Goal: Register for event/course

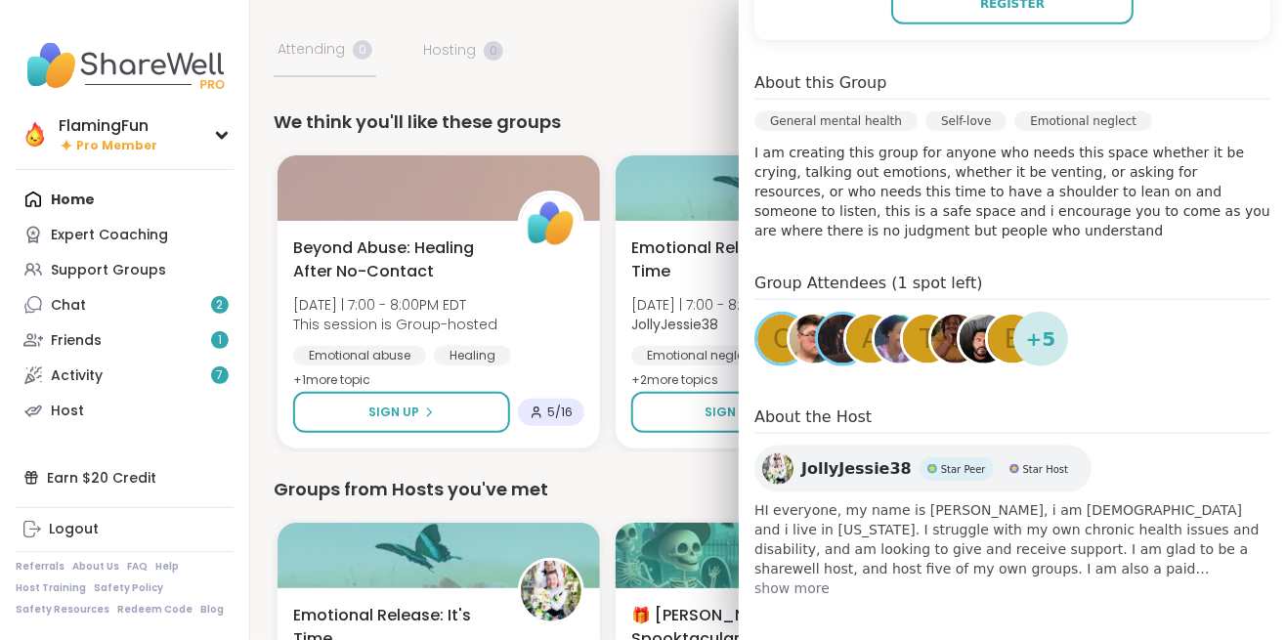
click at [1047, 348] on span "+ 5" at bounding box center [1041, 338] width 30 height 29
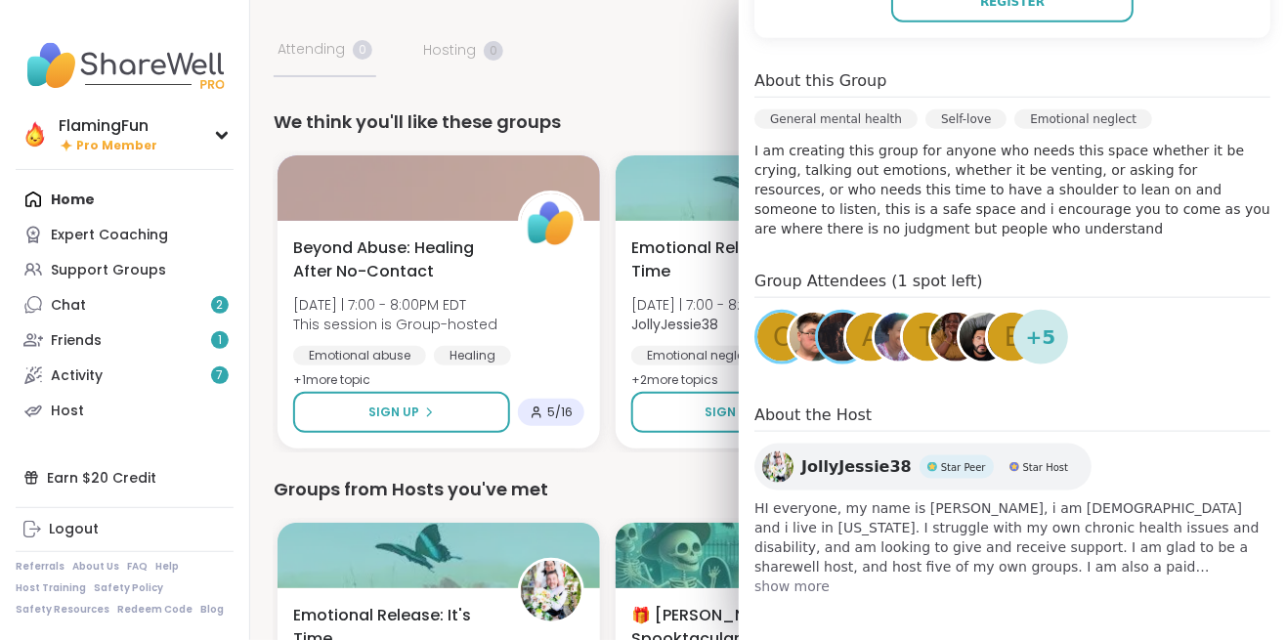
click at [672, 108] on div "We think you'll like these groups" at bounding box center [768, 121] width 989 height 27
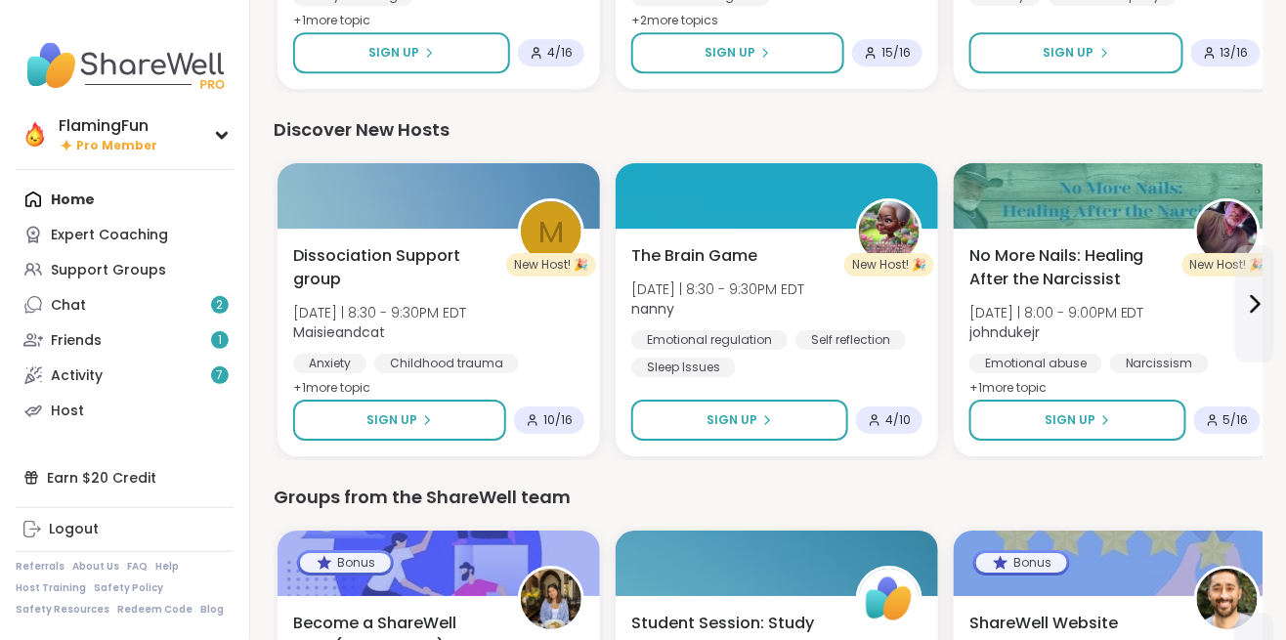
scroll to position [2006, 0]
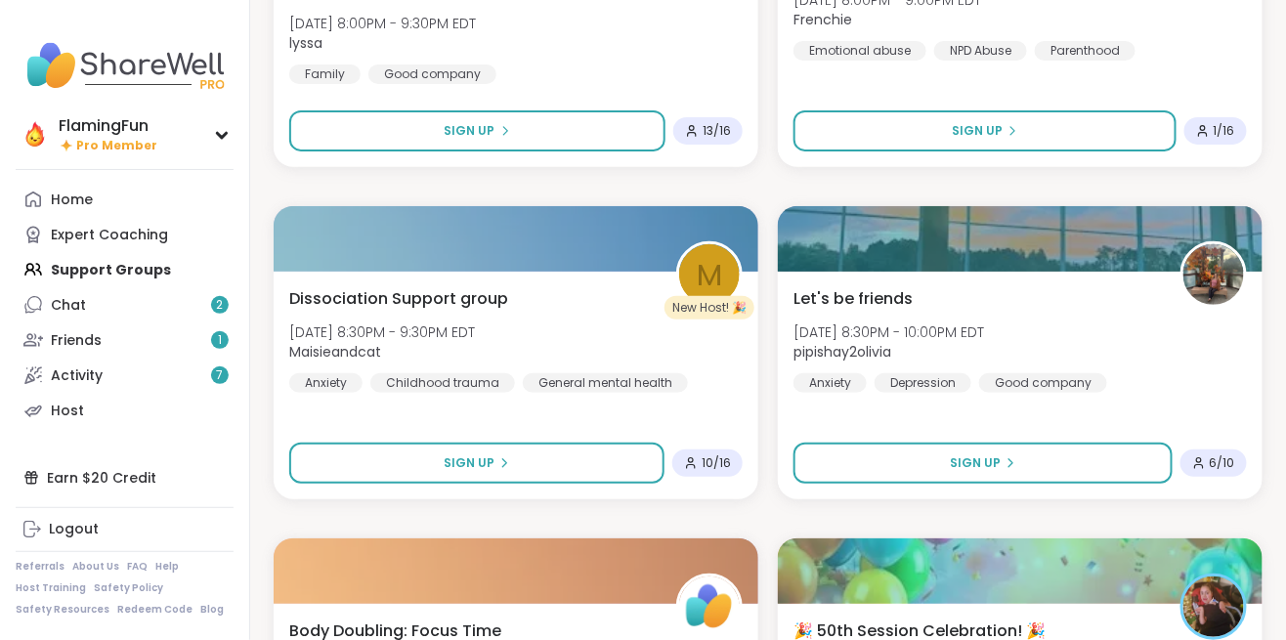
scroll to position [2382, 0]
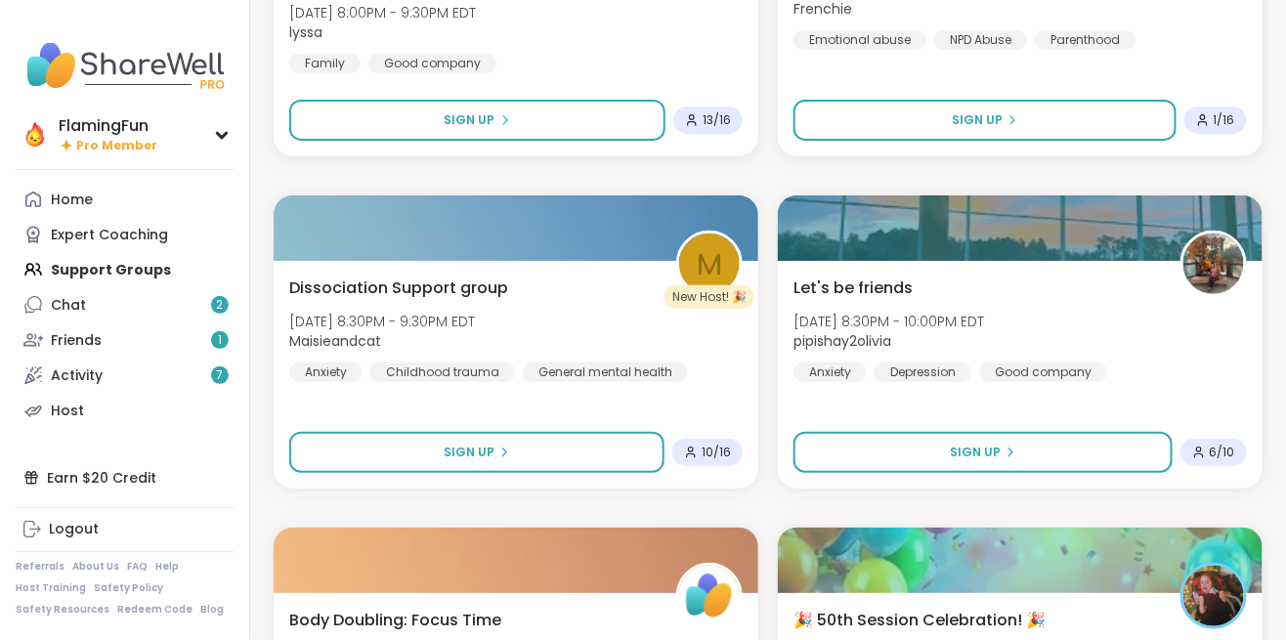
click at [556, 283] on div "Dissociation Support group [DATE] 8:30PM - 9:30PM EDT Maisieandcat Anxiety Chil…" at bounding box center [515, 330] width 453 height 106
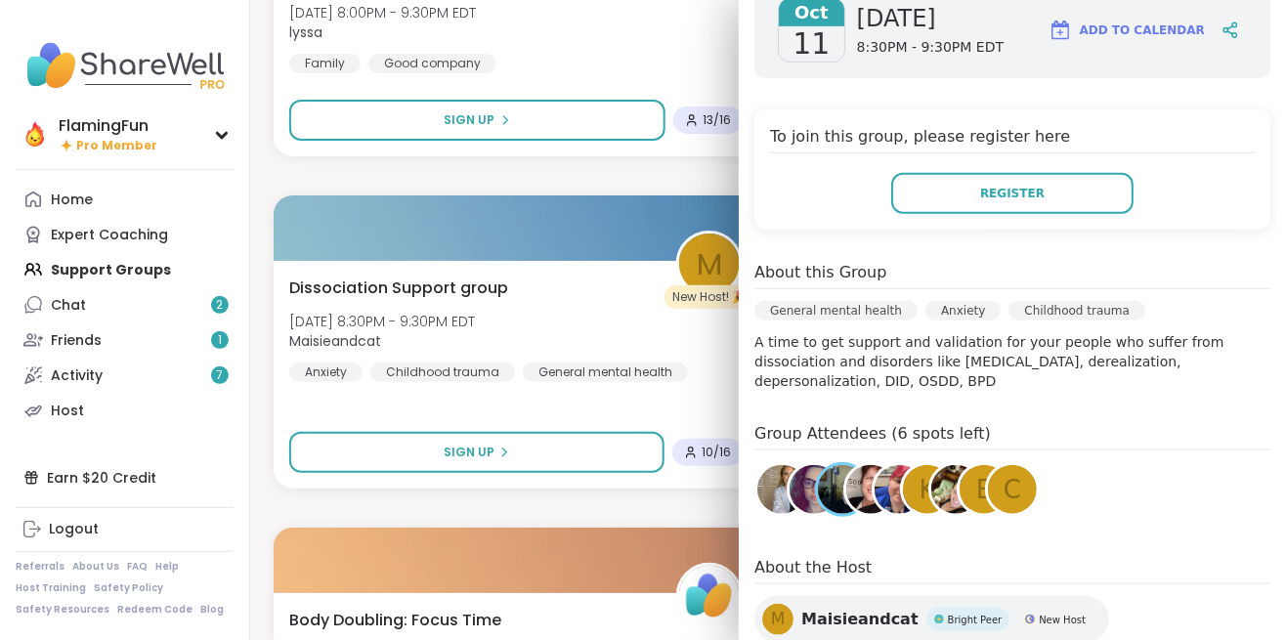
scroll to position [299, 0]
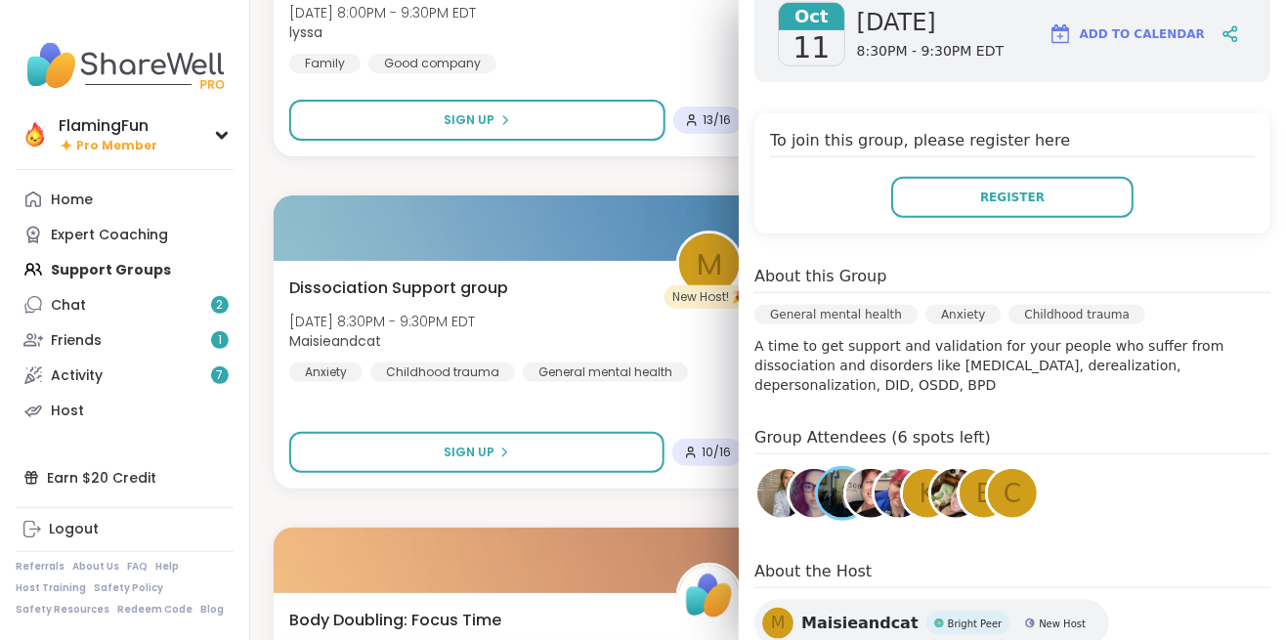
click at [1015, 477] on span "c" at bounding box center [1013, 494] width 18 height 38
click at [983, 479] on span "e" at bounding box center [984, 494] width 16 height 38
click at [888, 478] on img at bounding box center [899, 493] width 49 height 49
click at [859, 472] on img at bounding box center [870, 493] width 49 height 49
click at [833, 484] on img at bounding box center [842, 493] width 49 height 49
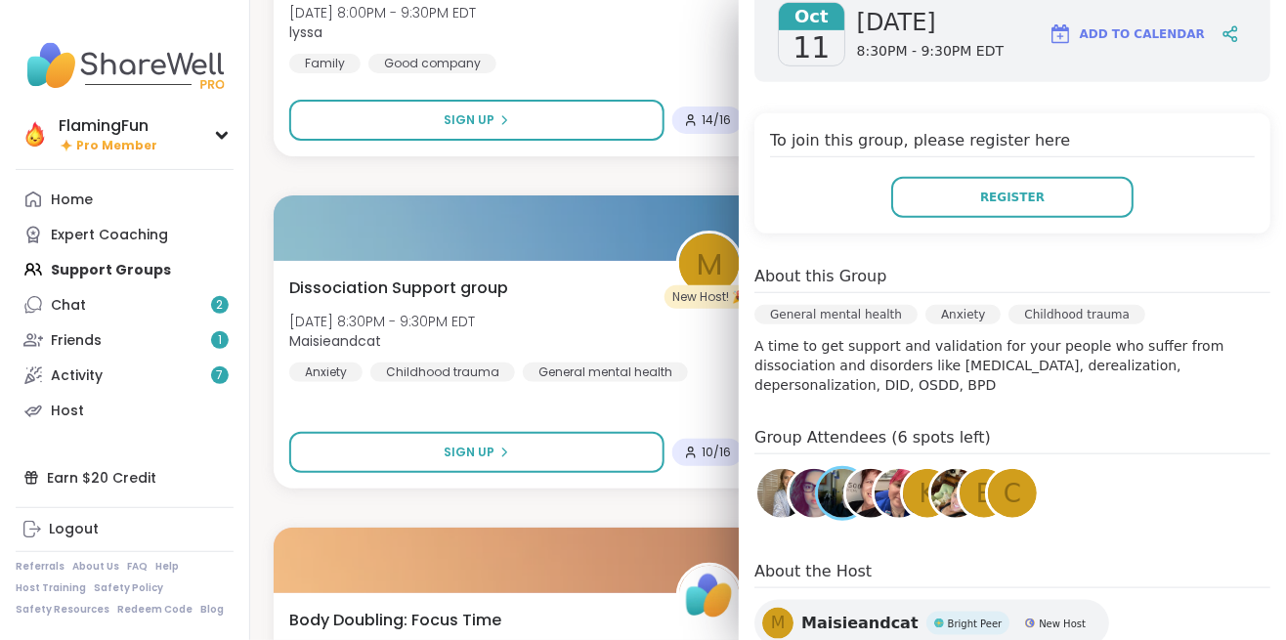
click at [805, 474] on img at bounding box center [814, 493] width 49 height 49
click at [778, 475] on img at bounding box center [781, 493] width 49 height 49
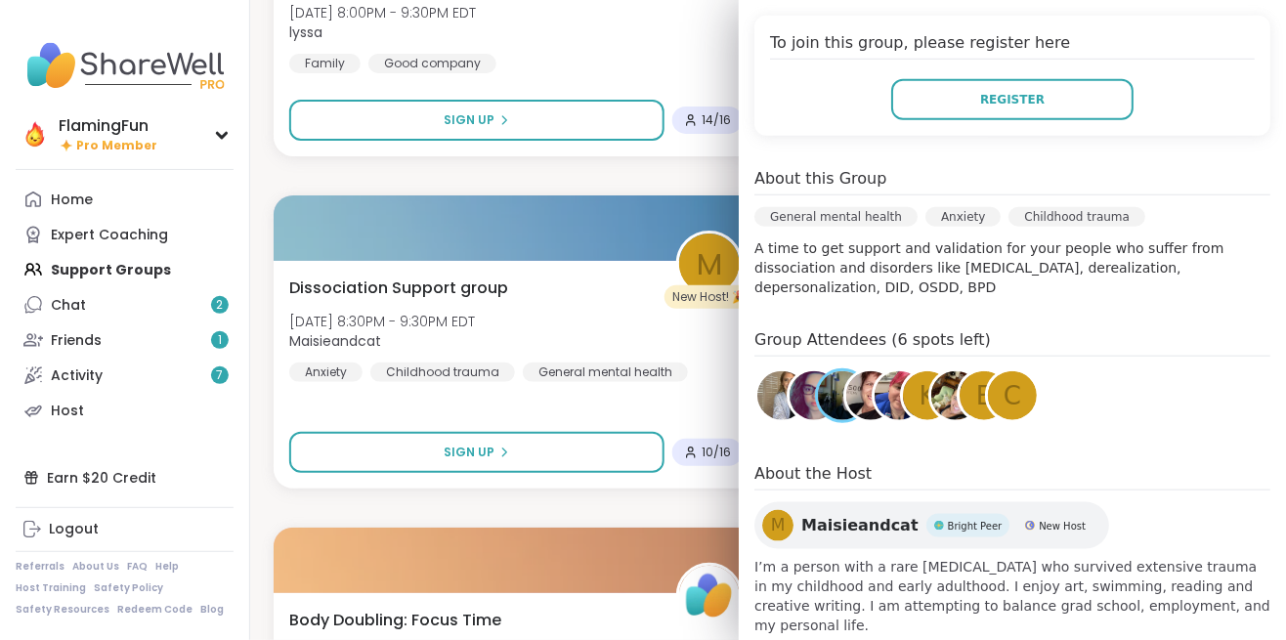
scroll to position [0, 0]
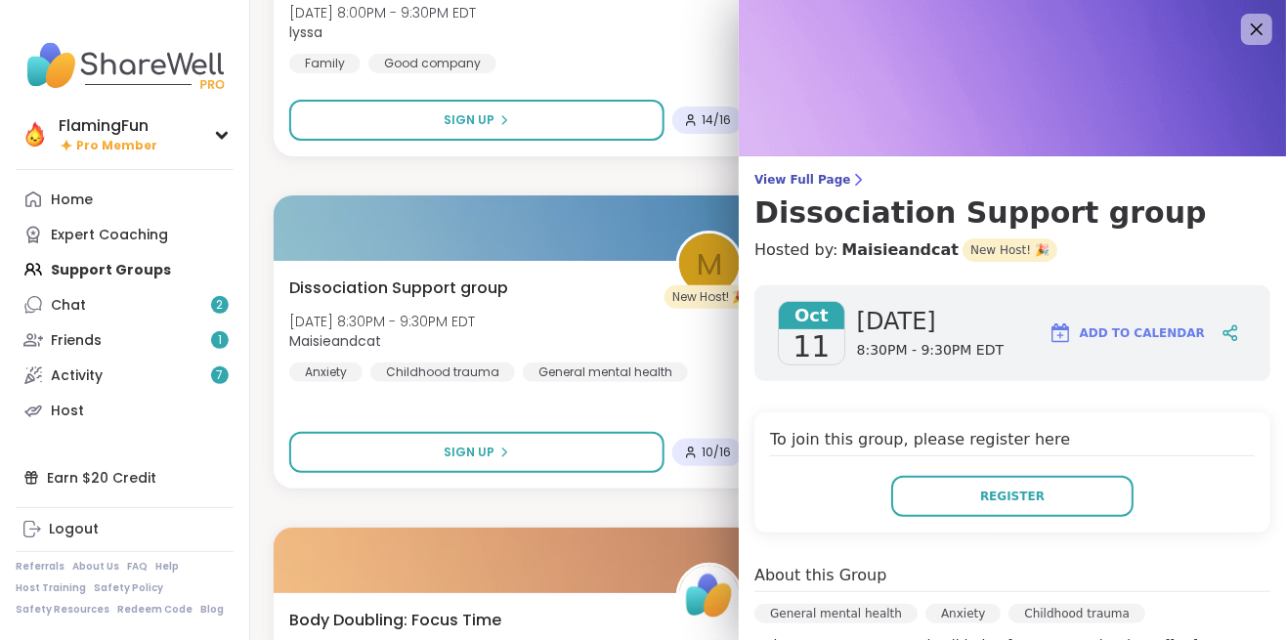
click at [626, 195] on div at bounding box center [516, 227] width 485 height 65
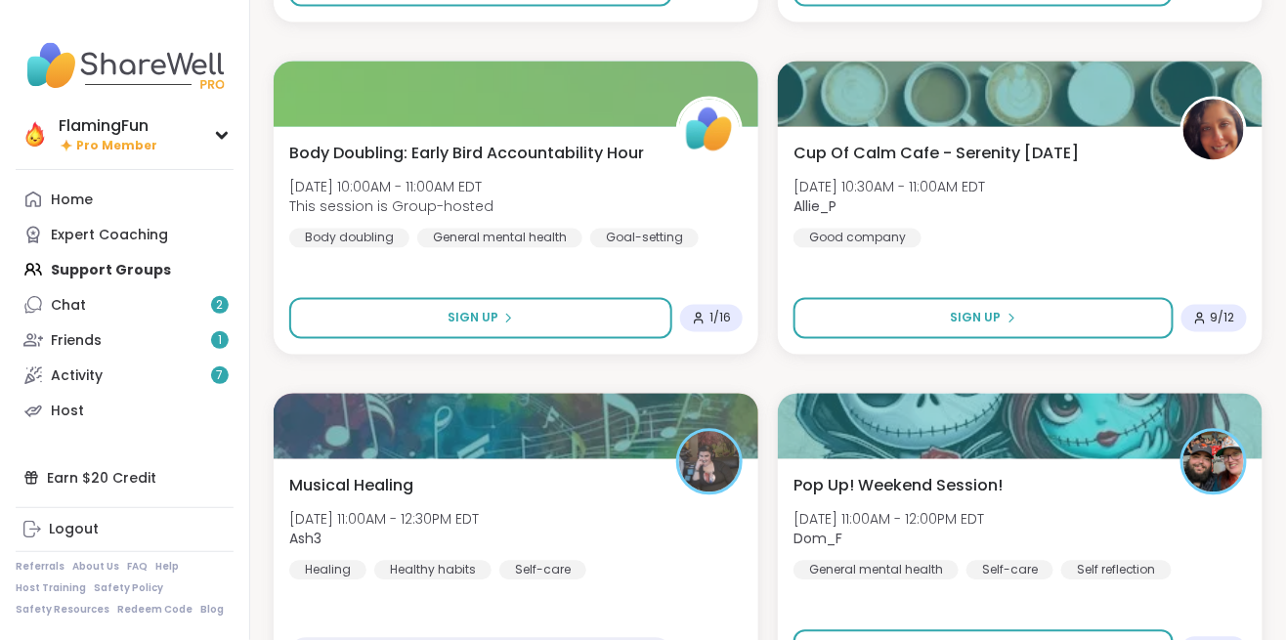
scroll to position [5538, 0]
